Goal: Information Seeking & Learning: Find specific fact

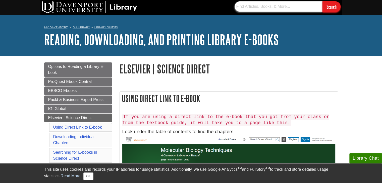
click at [252, 9] on input "text" at bounding box center [279, 6] width 88 height 11
paste input "[URL][DOMAIN_NAME]"
type input "[URL][DOMAIN_NAME]"
click at [329, 5] on input "Search" at bounding box center [332, 6] width 18 height 11
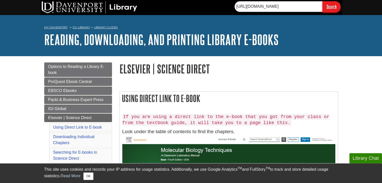
scroll to position [0, 0]
click at [264, 9] on input "text" at bounding box center [279, 6] width 88 height 11
paste input "Voting Software for Fault-Tolerant Aircraft Flight Control Systems"
type input "Voting Software for Fault-Tolerant Aircraft Flight Control Systems"
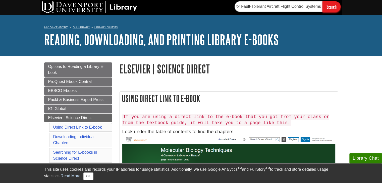
click at [331, 10] on input "Search" at bounding box center [332, 6] width 18 height 11
